Goal: Information Seeking & Learning: Learn about a topic

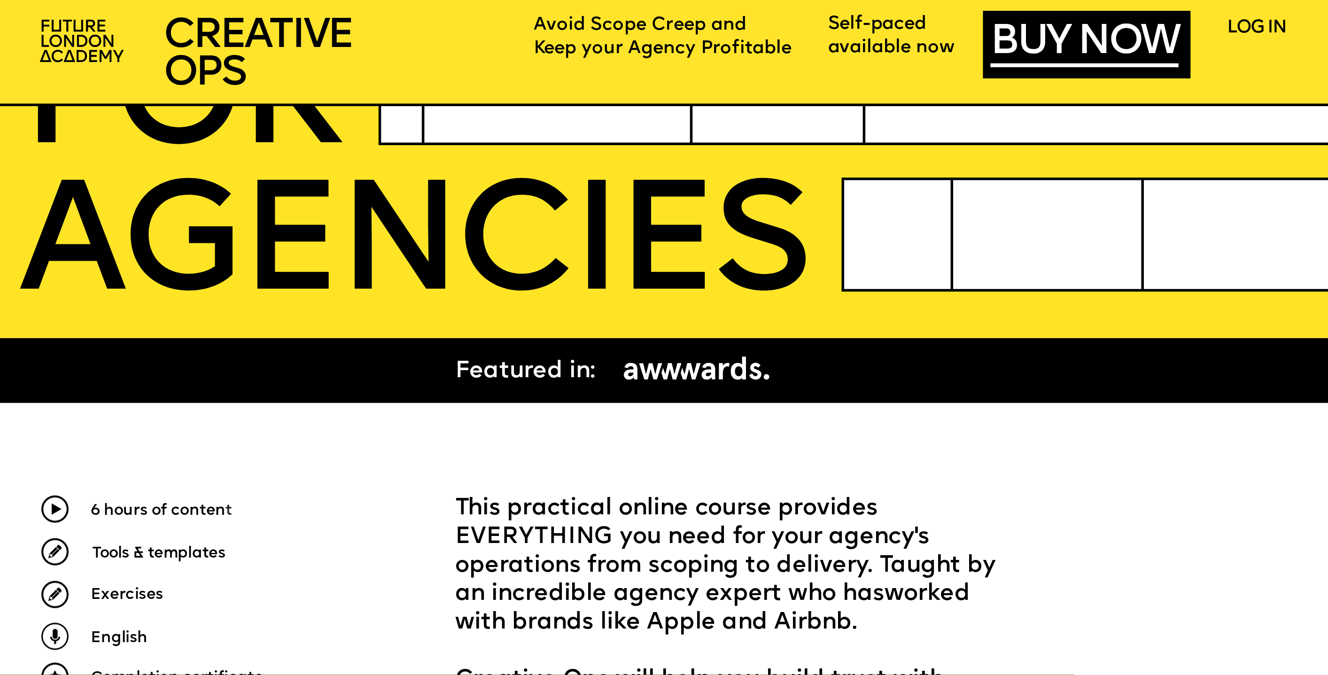
scroll to position [644, 0]
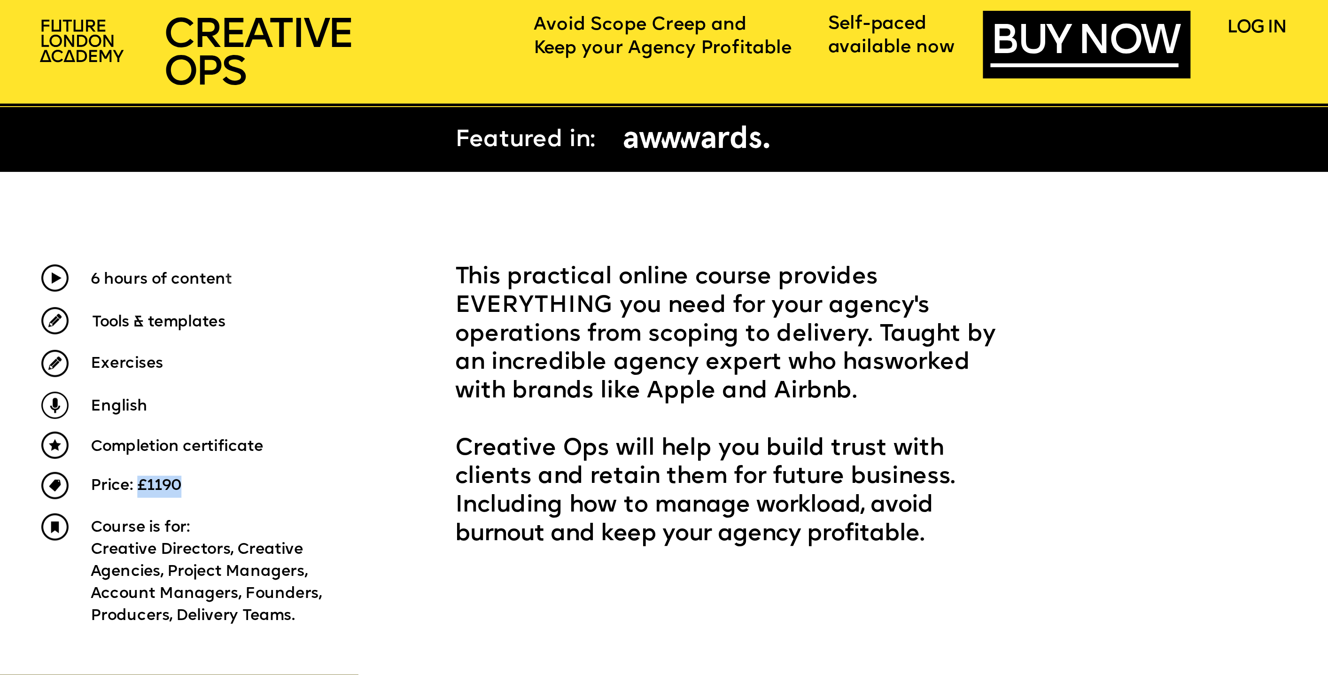
drag, startPoint x: 185, startPoint y: 480, endPoint x: 135, endPoint y: 481, distance: 49.8
click at [135, 481] on p "Price: £1190" at bounding box center [215, 487] width 249 height 22
copy span "£1190"
drag, startPoint x: 1098, startPoint y: 316, endPoint x: 1129, endPoint y: 266, distance: 58.7
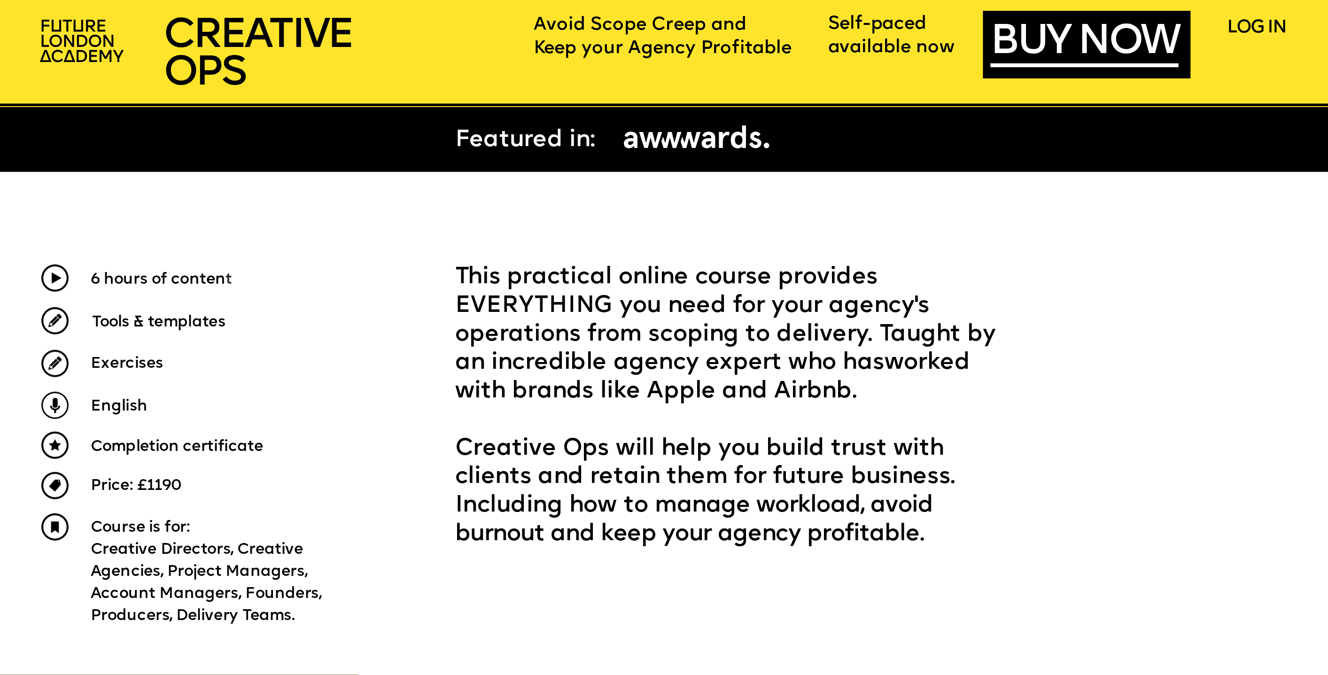
drag, startPoint x: 1130, startPoint y: 265, endPoint x: 1160, endPoint y: 224, distance: 51.1
drag, startPoint x: 1176, startPoint y: 194, endPoint x: 1163, endPoint y: 217, distance: 27.2
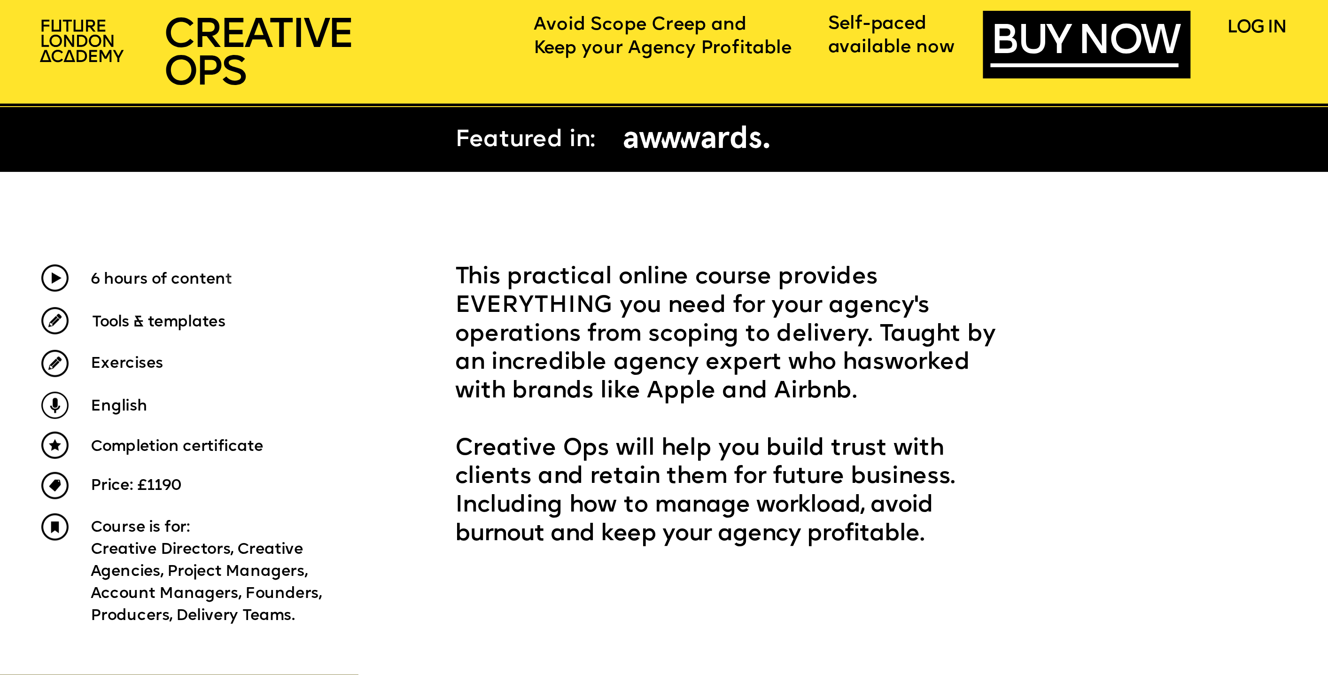
drag, startPoint x: 1157, startPoint y: 260, endPoint x: 1159, endPoint y: 253, distance: 7.7
drag, startPoint x: 1188, startPoint y: 260, endPoint x: 1146, endPoint y: 239, distance: 46.9
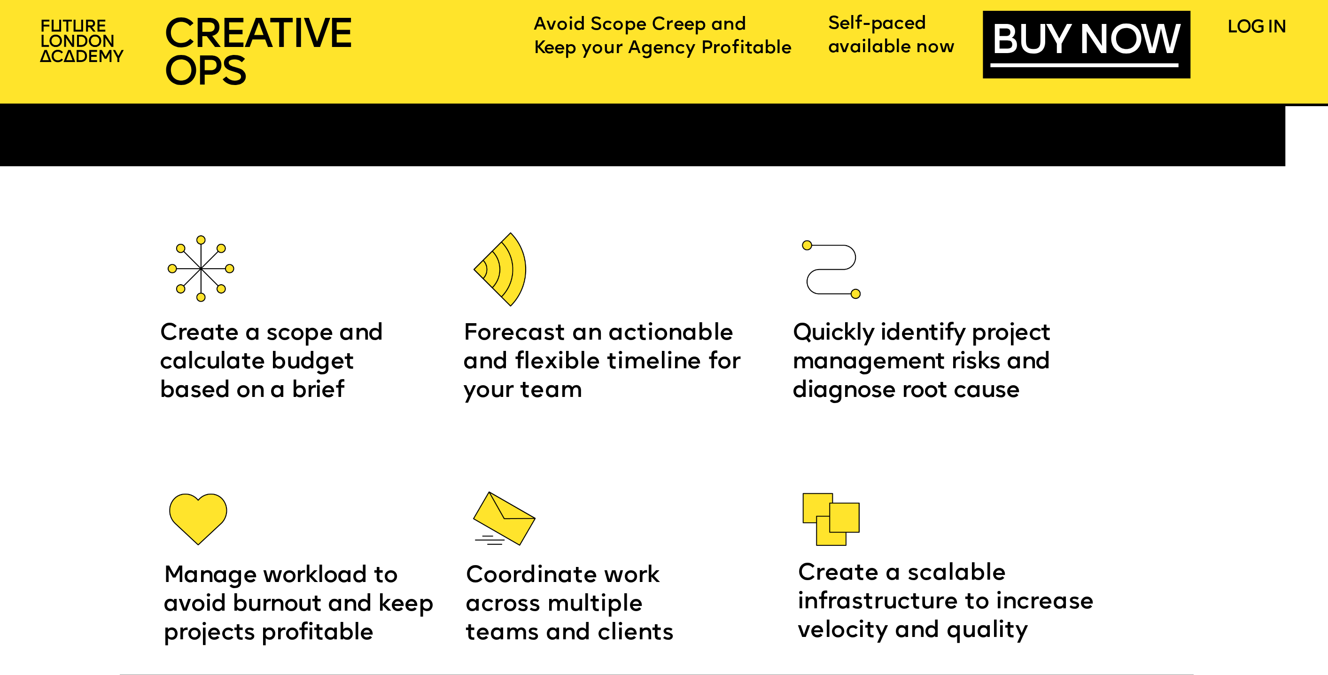
scroll to position [2183, 0]
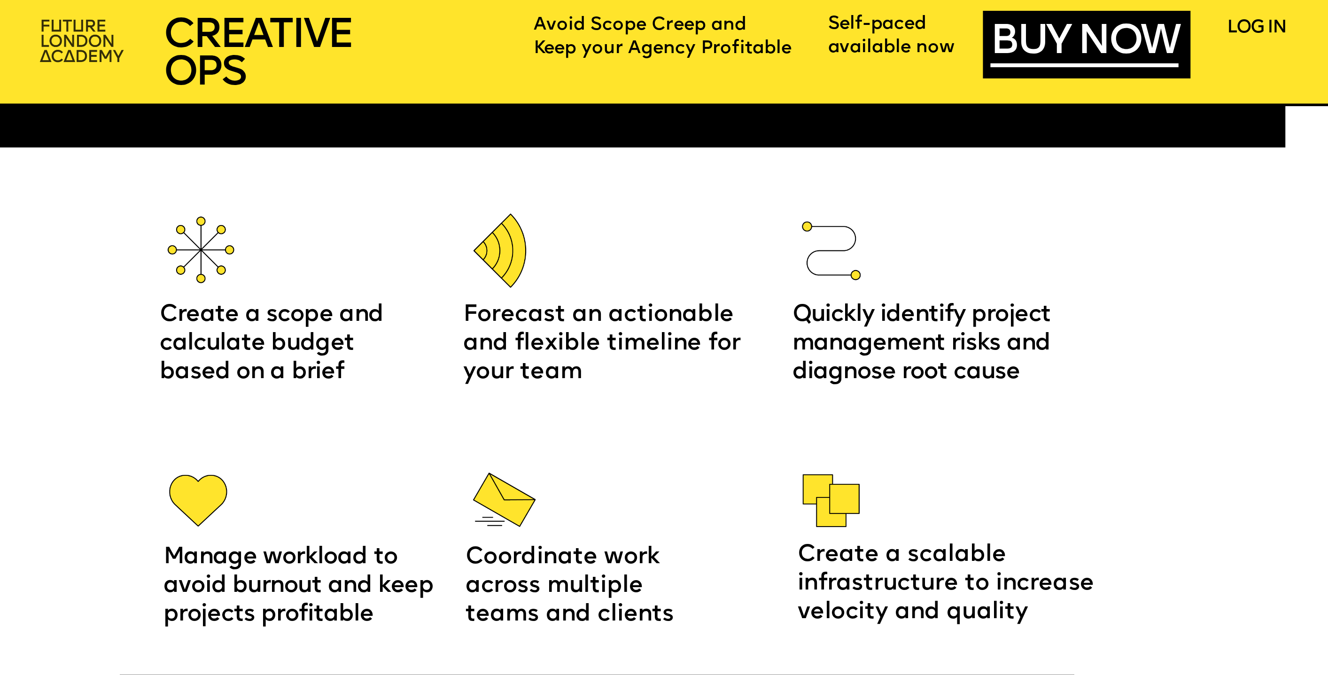
drag, startPoint x: 111, startPoint y: 267, endPoint x: 95, endPoint y: 31, distance: 236.4
drag, startPoint x: 1218, startPoint y: 256, endPoint x: 1218, endPoint y: 218, distance: 37.6
